Goal: Check status: Check status

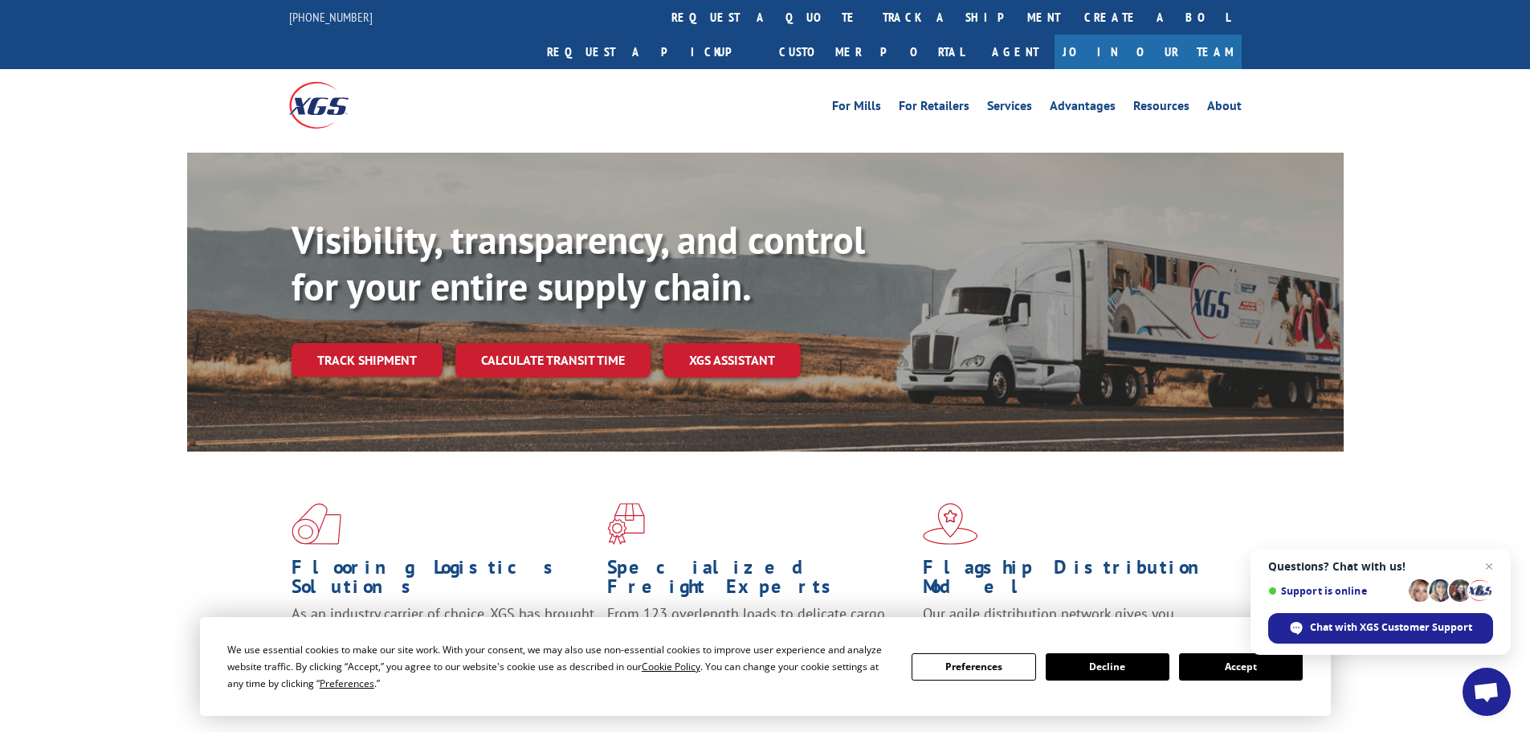
click at [1211, 660] on button "Accept" at bounding box center [1241, 666] width 124 height 27
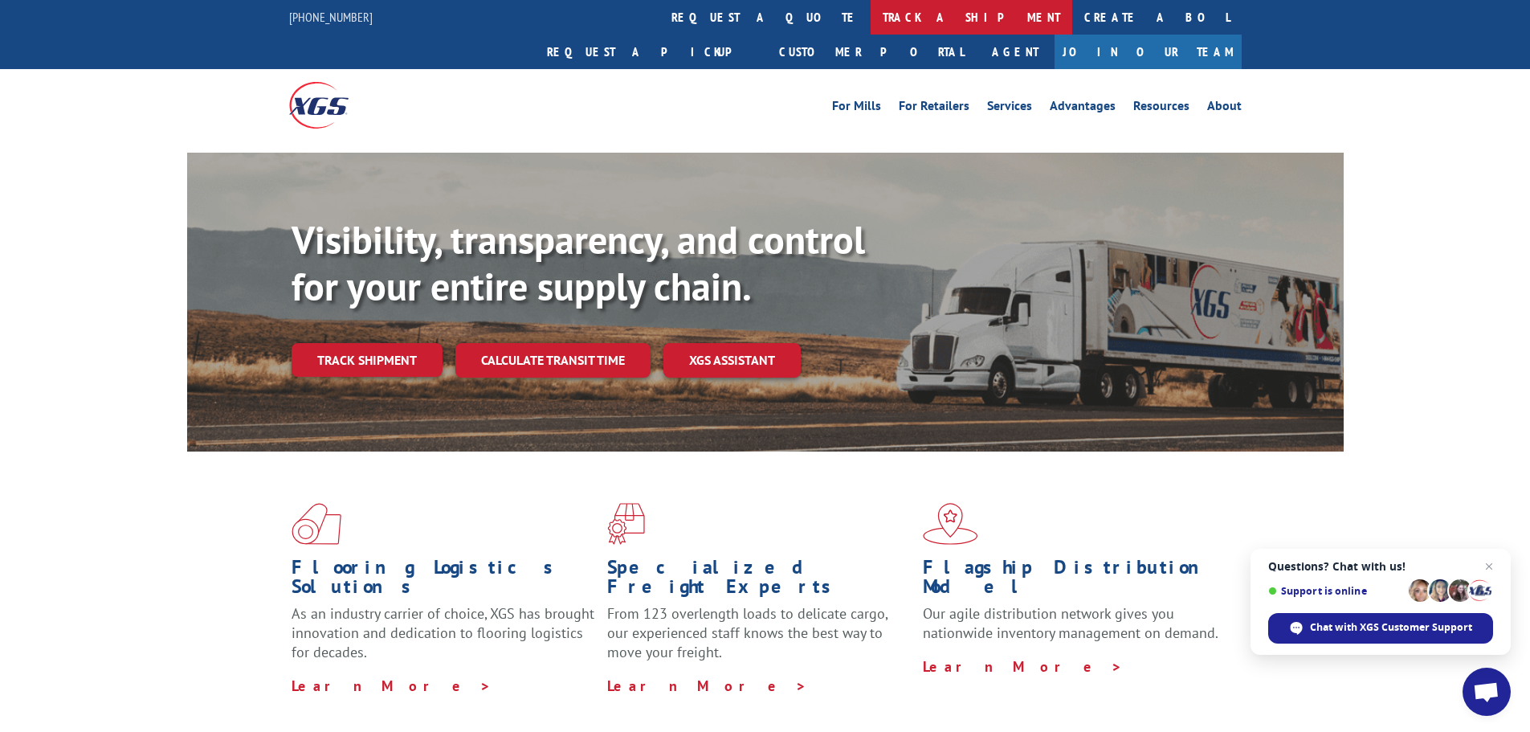
click at [871, 21] on link "track a shipment" at bounding box center [972, 17] width 202 height 35
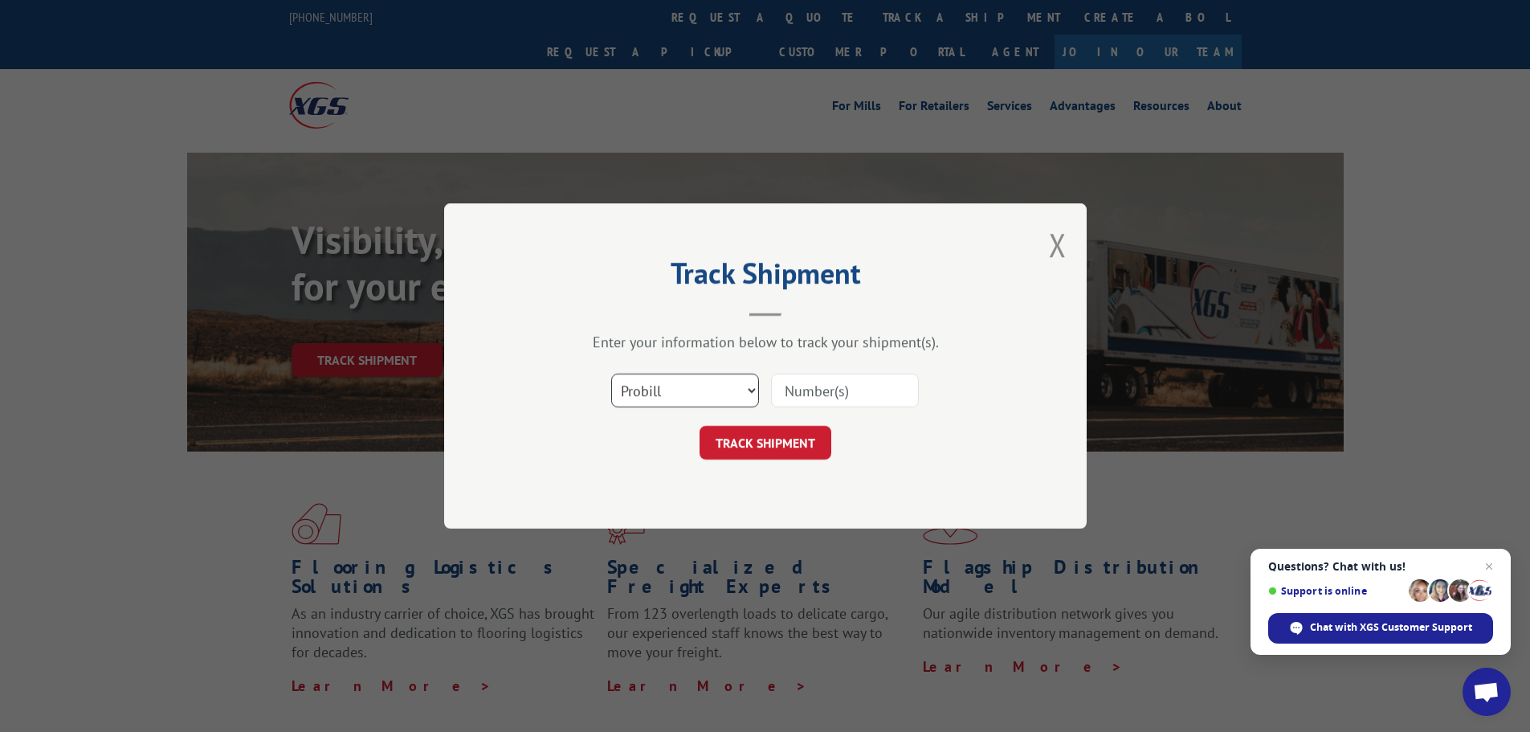
click at [663, 391] on select "Select category... Probill BOL PO" at bounding box center [685, 390] width 148 height 34
select select "po"
click at [611, 373] on select "Select category... Probill BOL PO" at bounding box center [685, 390] width 148 height 34
click at [806, 389] on input at bounding box center [845, 390] width 148 height 34
paste input "04547064"
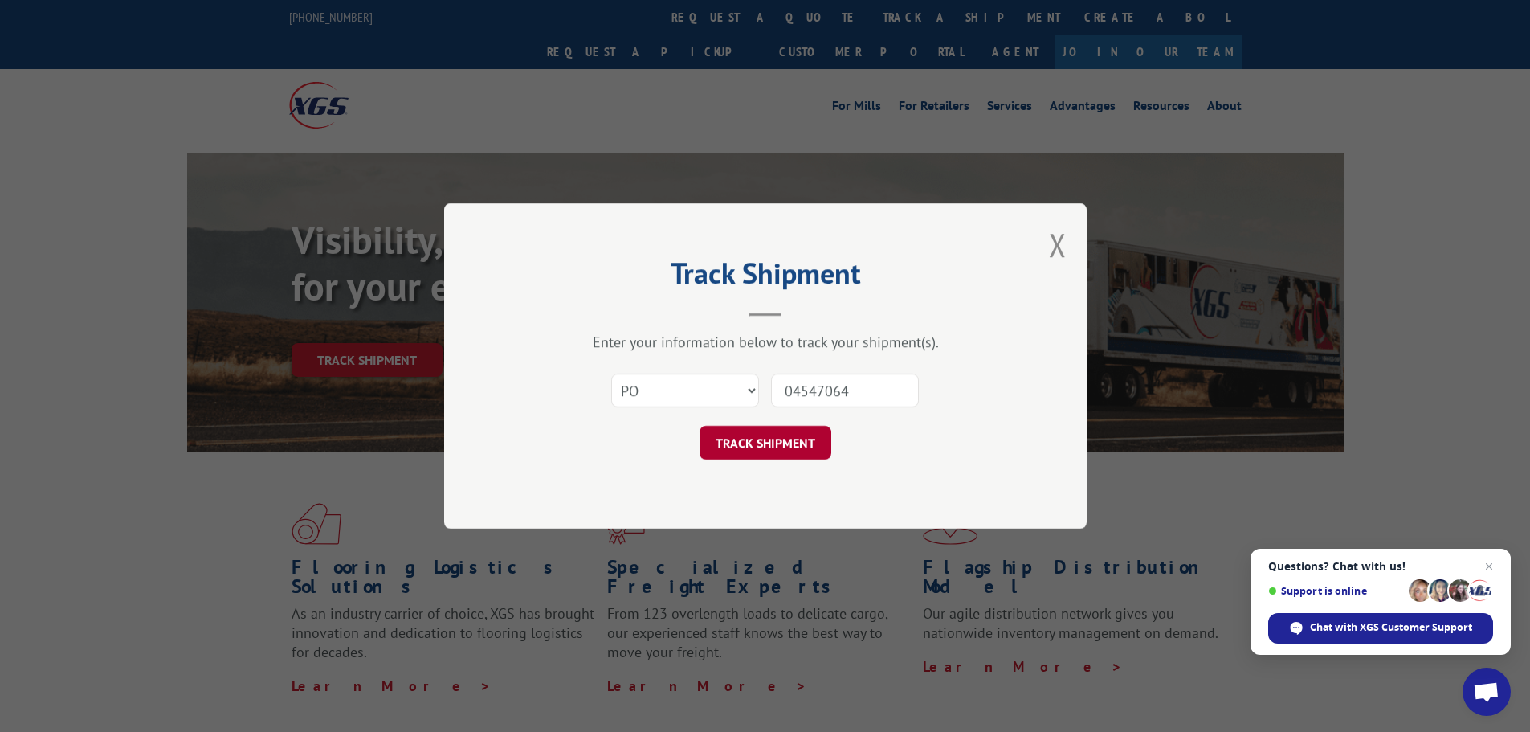
type input "04547064"
click at [749, 435] on button "TRACK SHIPMENT" at bounding box center [765, 443] width 132 height 34
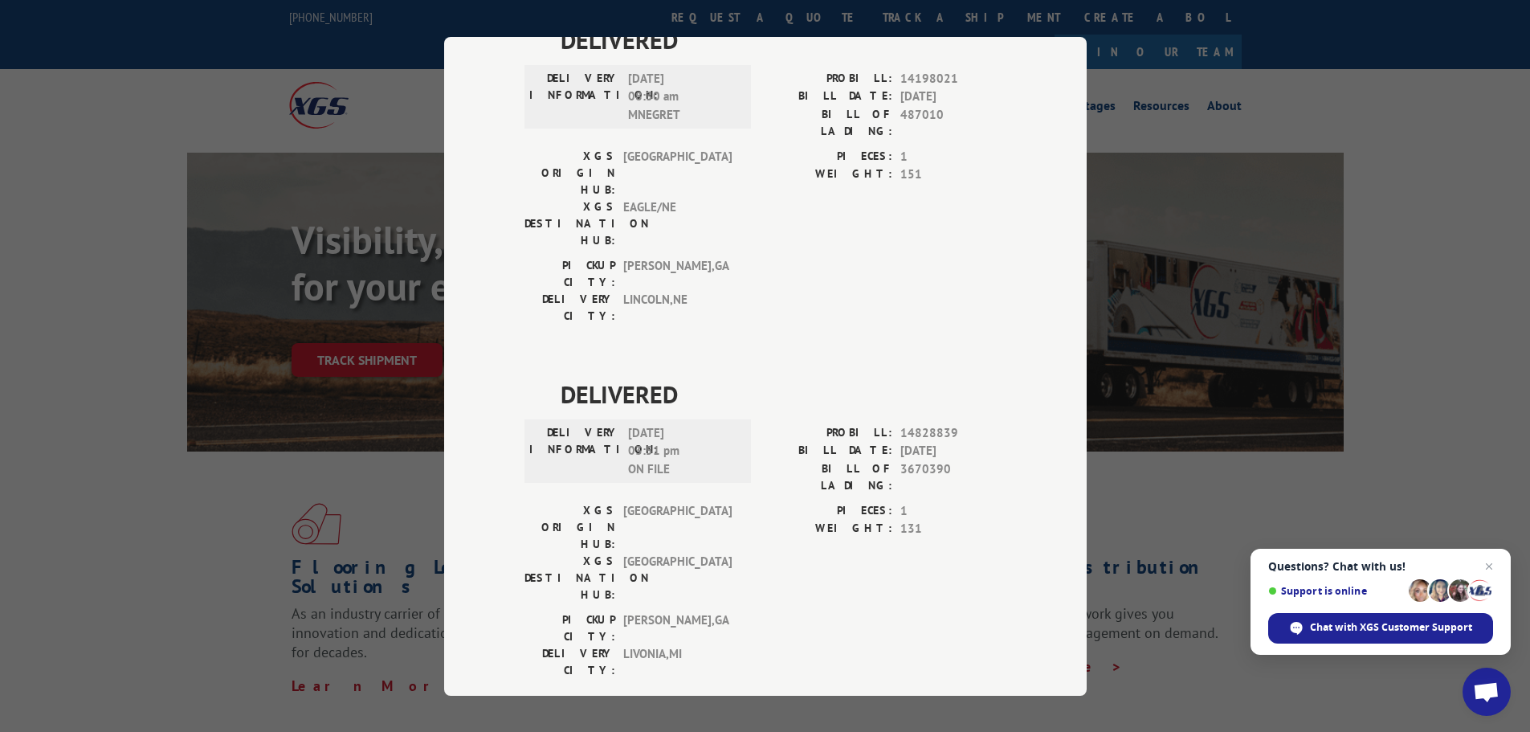
scroll to position [703, 0]
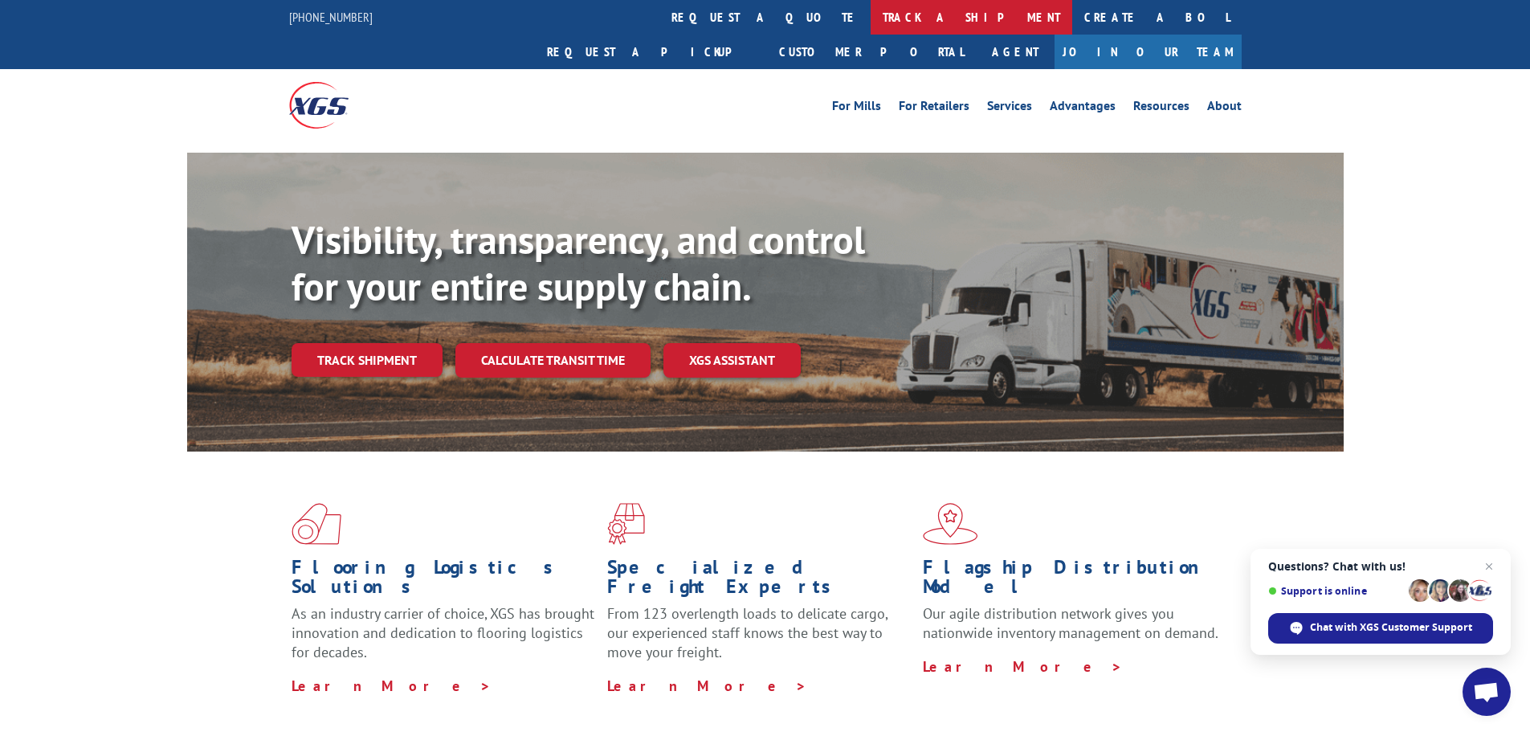
click at [871, 18] on link "track a shipment" at bounding box center [972, 17] width 202 height 35
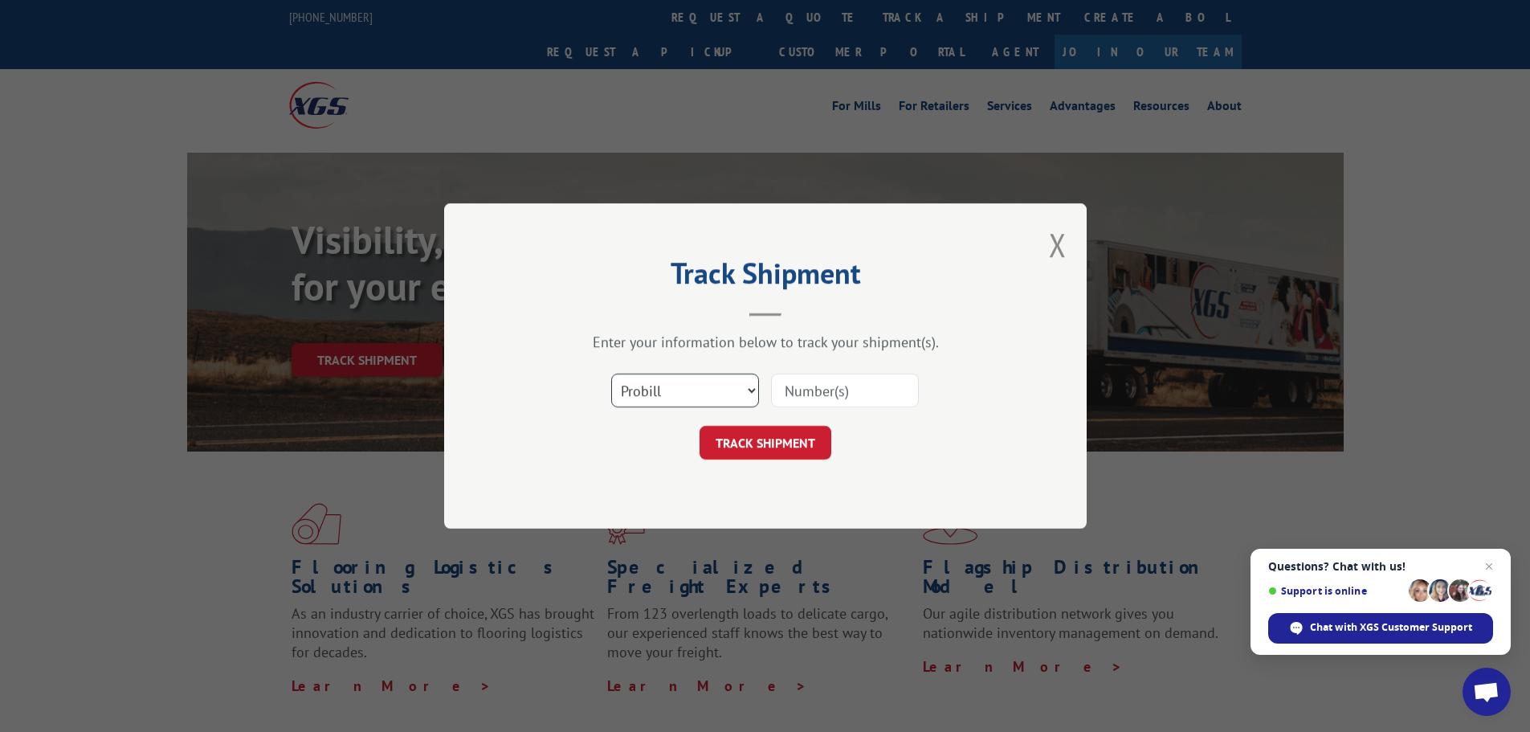
click at [728, 377] on select "Select category... Probill BOL PO" at bounding box center [685, 390] width 148 height 34
select select "po"
click at [611, 373] on select "Select category... Probill BOL PO" at bounding box center [685, 390] width 148 height 34
click at [800, 399] on input at bounding box center [845, 390] width 148 height 34
paste input "04547064"
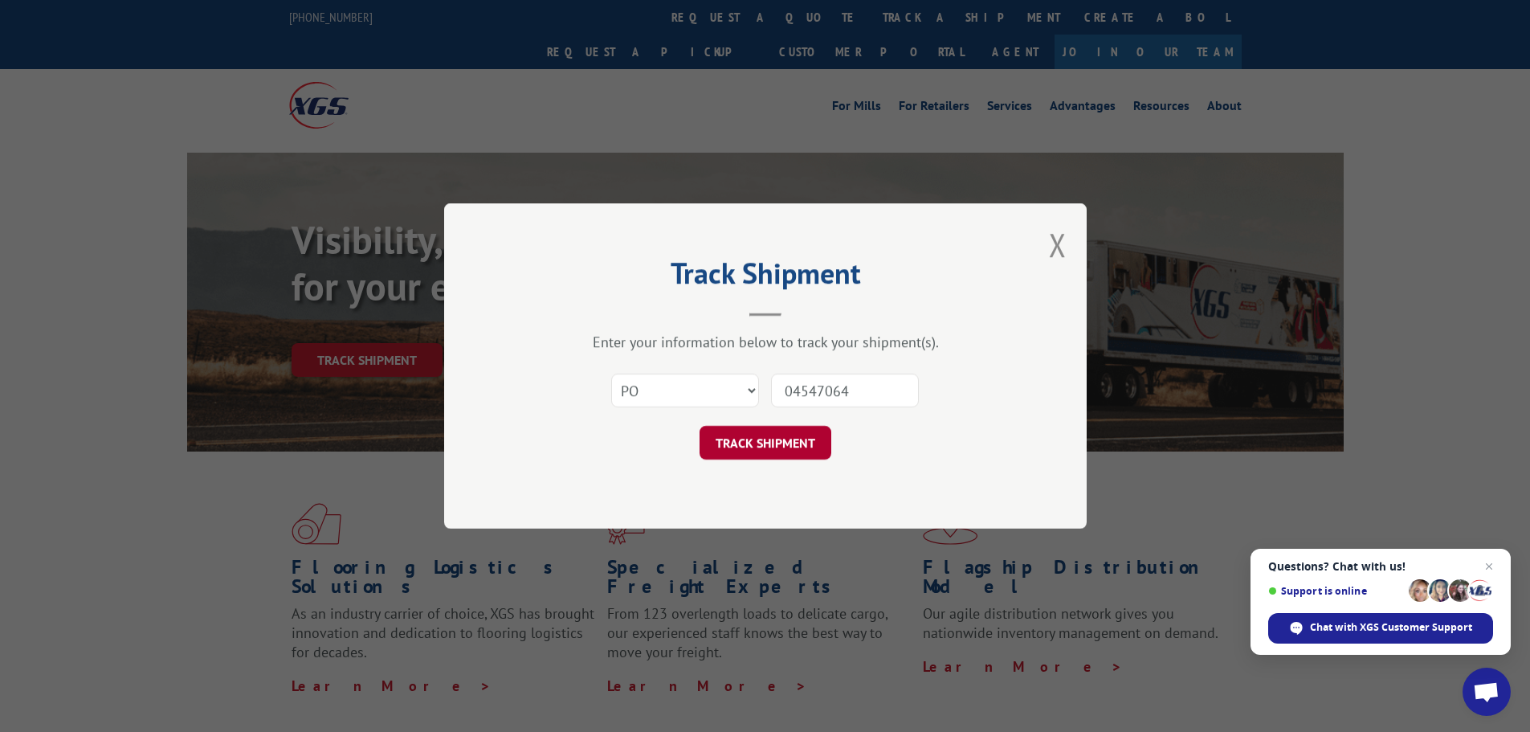
type input "04547064"
click at [730, 445] on button "TRACK SHIPMENT" at bounding box center [765, 443] width 132 height 34
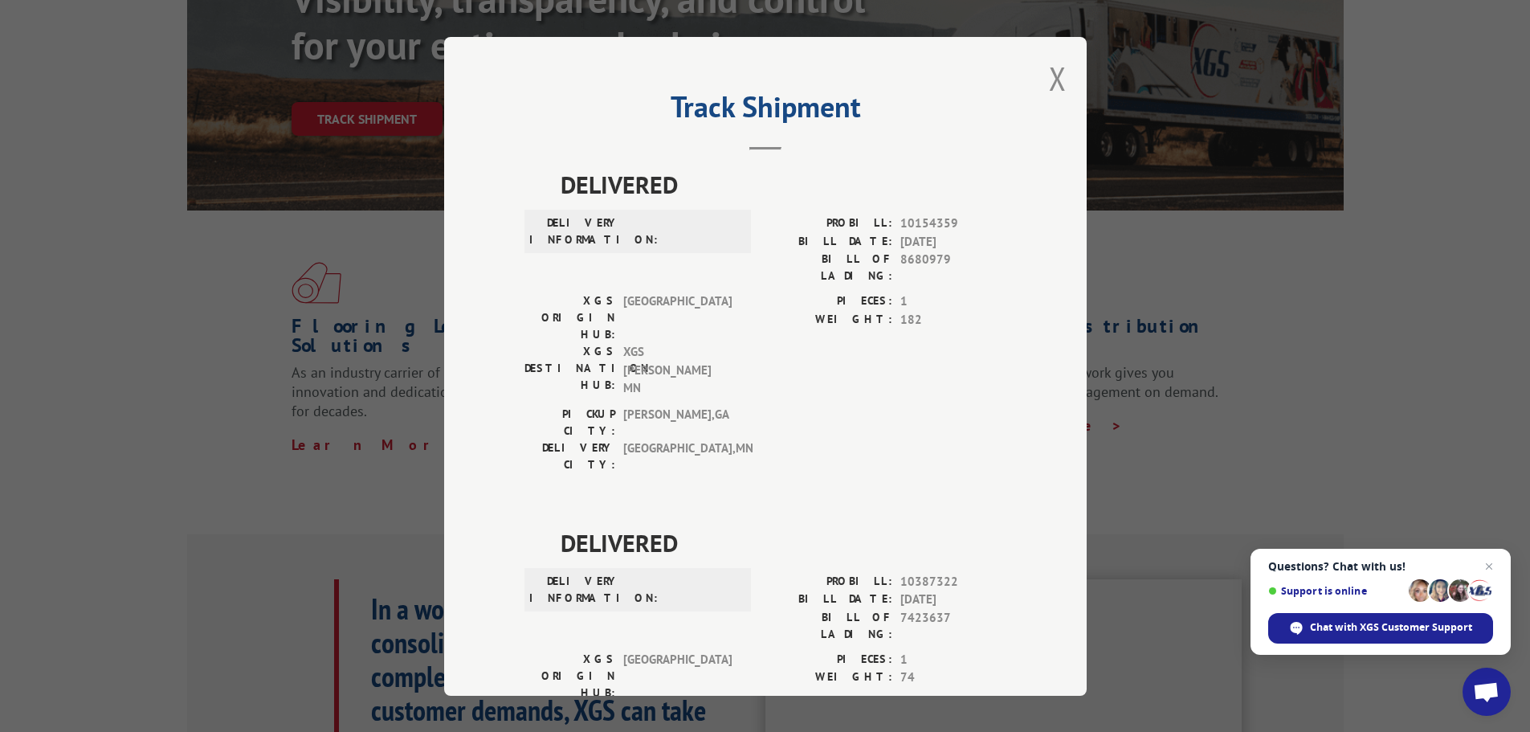
click at [1057, 79] on button "Close modal" at bounding box center [1058, 78] width 18 height 43
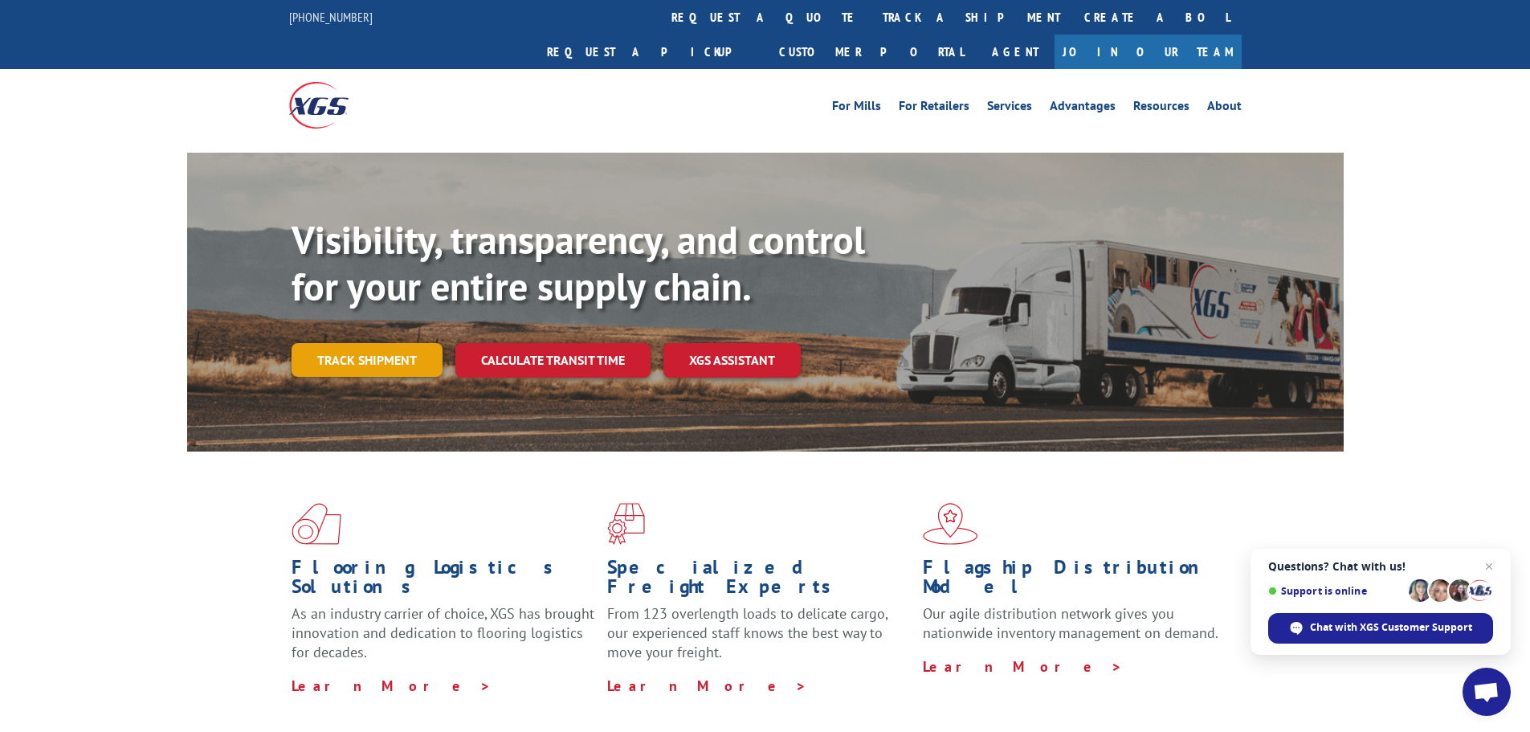
click at [354, 343] on link "Track shipment" at bounding box center [367, 360] width 151 height 34
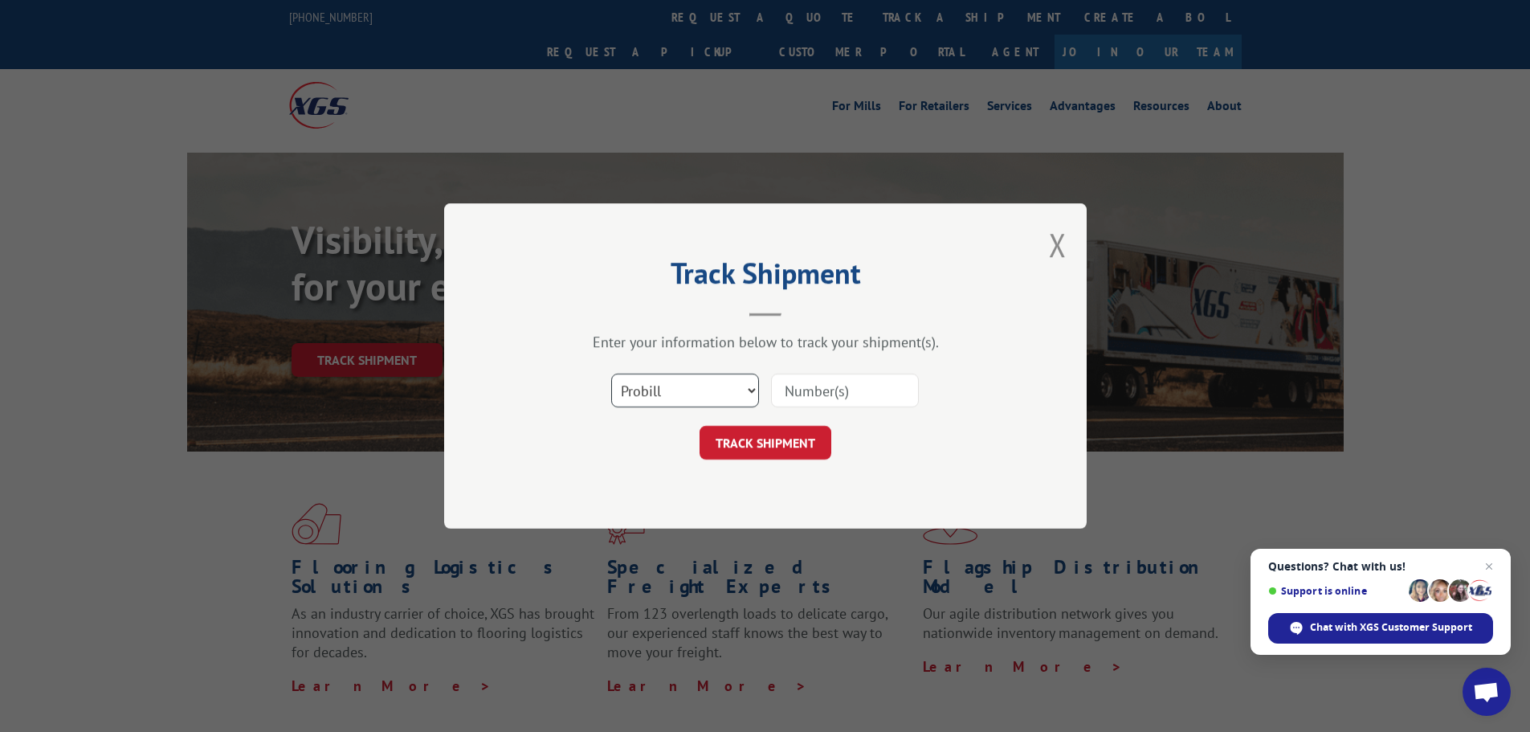
click at [670, 385] on select "Select category... Probill BOL PO" at bounding box center [685, 390] width 148 height 34
select select "bol"
click at [611, 373] on select "Select category... Probill BOL PO" at bounding box center [685, 390] width 148 height 34
click at [797, 394] on input at bounding box center [845, 390] width 148 height 34
paste input "5193901"
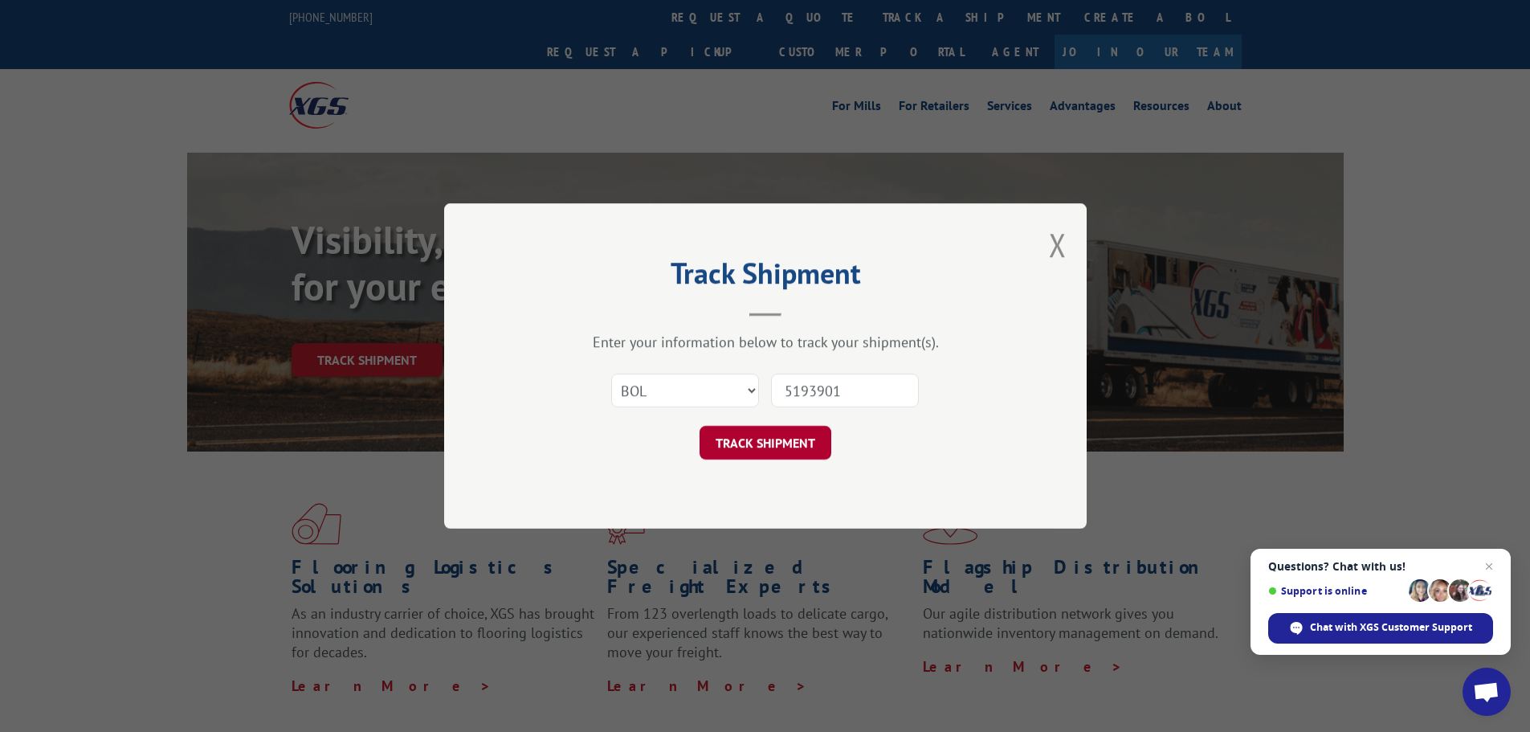
type input "5193901"
click at [716, 435] on button "TRACK SHIPMENT" at bounding box center [765, 443] width 132 height 34
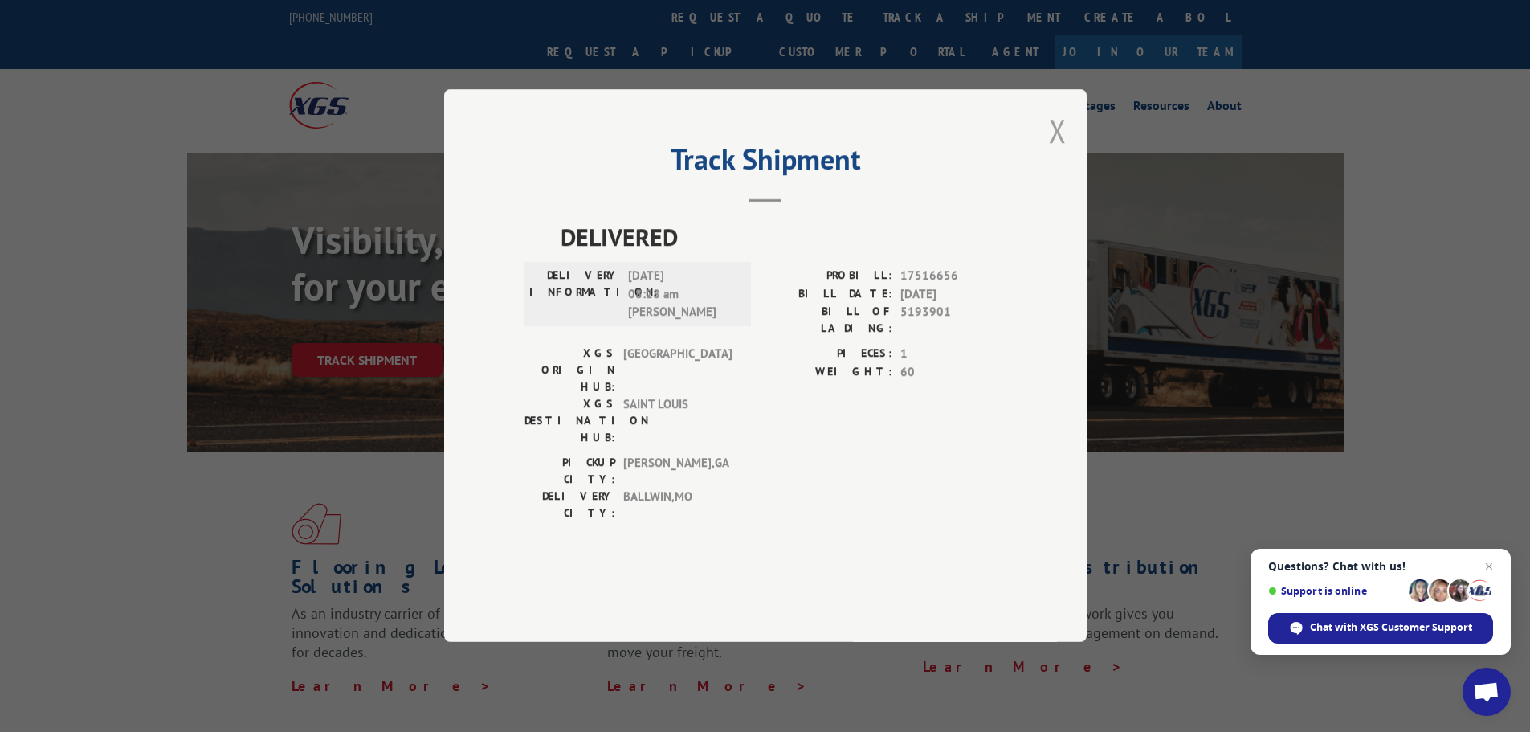
click at [1058, 152] on button "Close modal" at bounding box center [1058, 130] width 18 height 43
